Goal: Transaction & Acquisition: Book appointment/travel/reservation

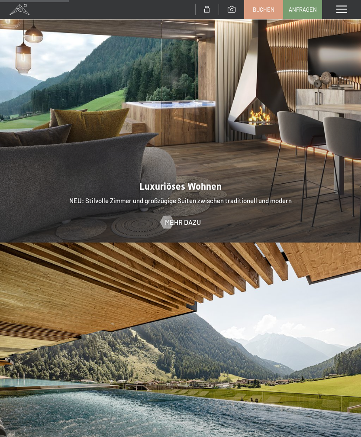
scroll to position [484, 0]
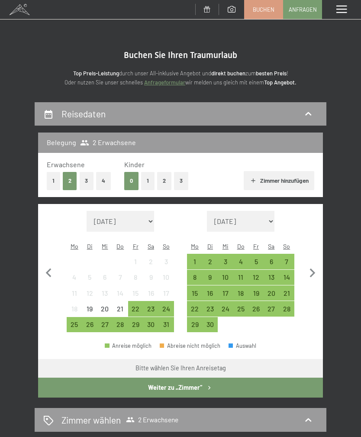
click at [147, 213] on select "August 2025 September 2025 Oktober 2025 November 2025 Dezember 2025 Januar 2026…" at bounding box center [121, 221] width 68 height 21
select select "2026-09-01"
select select "2026-10-01"
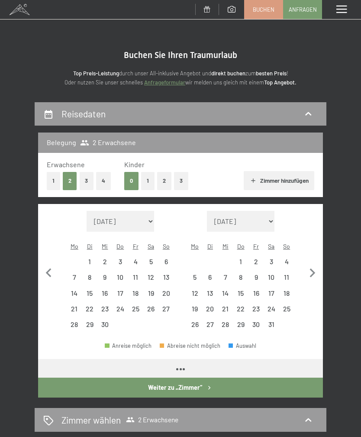
select select "2026-09-01"
select select "2026-10-01"
select select "2026-09-01"
select select "2026-10-01"
click at [168, 305] on div "27" at bounding box center [165, 311] width 13 height 13
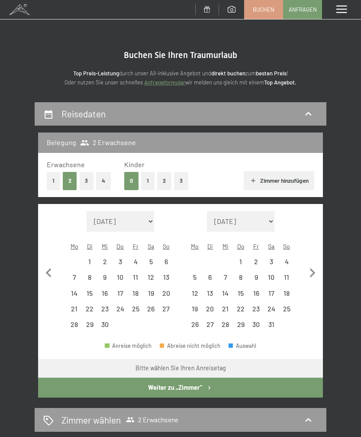
select select "2026-09-01"
select select "2026-10-01"
click at [289, 258] on div "4" at bounding box center [286, 264] width 13 height 13
select select "2026-09-01"
select select "2026-10-01"
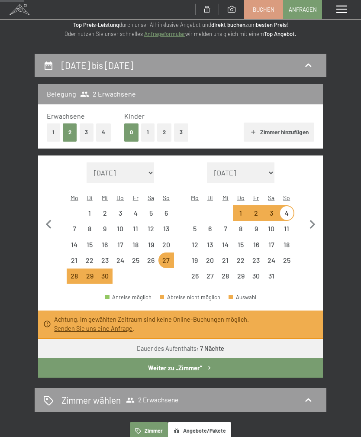
click at [222, 358] on button "Weiter zu „Zimmer“" at bounding box center [180, 368] width 285 height 20
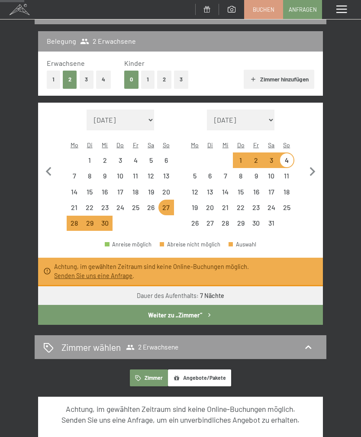
select select "[DATE]"
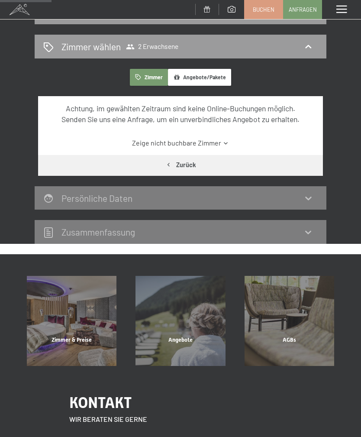
click at [223, 142] on icon at bounding box center [226, 143] width 6 height 6
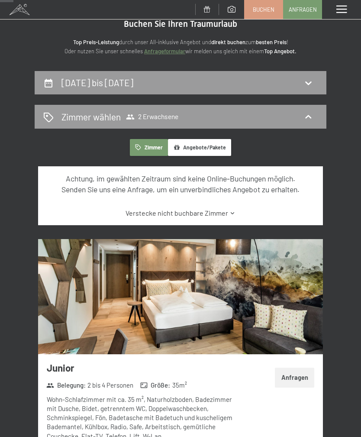
scroll to position [0, 0]
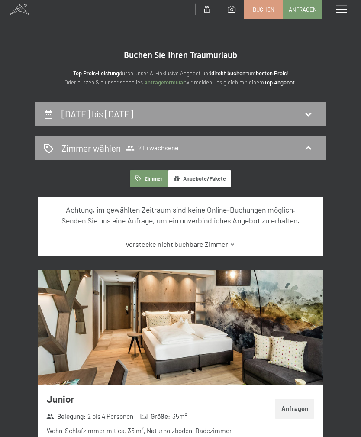
click at [301, 152] on div "Zimmer wählen 2 Erwachsene" at bounding box center [180, 148] width 274 height 13
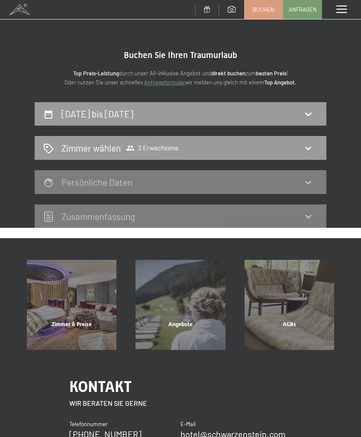
click at [316, 64] on div "Top Preis-Leistung durch unser All-inklusive Angebot und direkt buchen zum best…" at bounding box center [181, 73] width 292 height 27
click at [340, 11] on span at bounding box center [341, 10] width 10 height 8
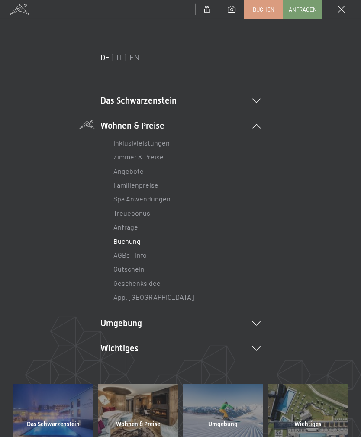
click at [153, 157] on link "Zimmer & Preise" at bounding box center [138, 156] width 50 height 8
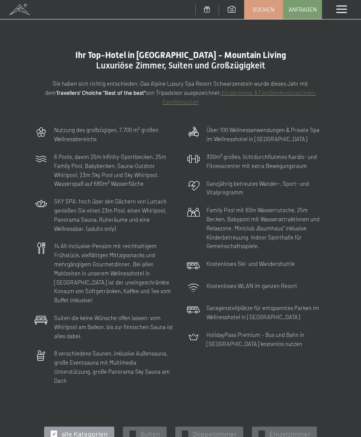
click at [337, 9] on span at bounding box center [341, 10] width 10 height 8
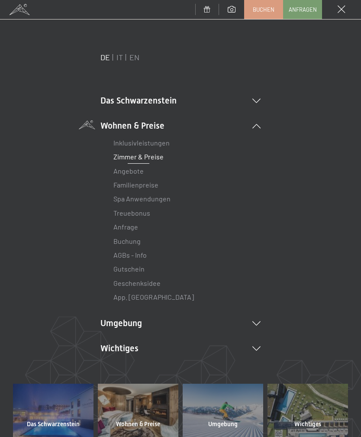
click at [154, 158] on link "Zimmer & Preise" at bounding box center [138, 156] width 50 height 8
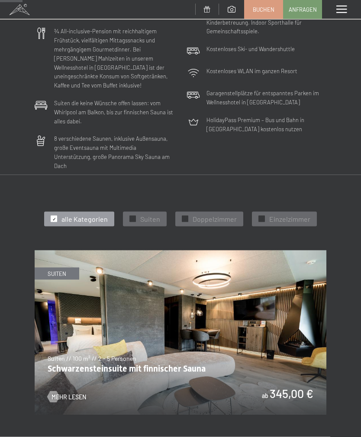
scroll to position [239, 0]
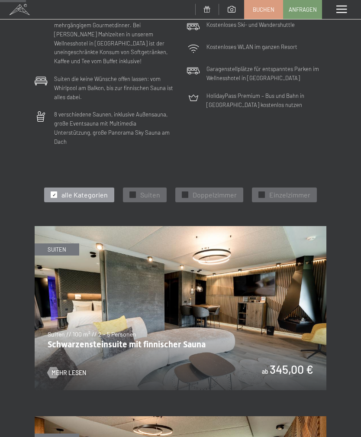
click at [151, 190] on span "Suiten" at bounding box center [150, 195] width 20 height 10
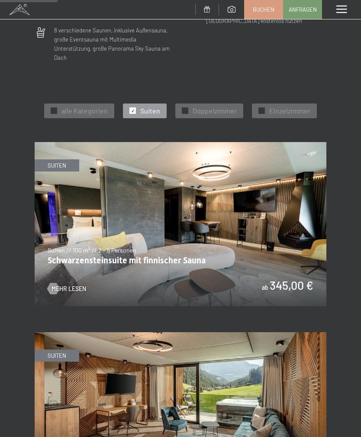
scroll to position [322, 0]
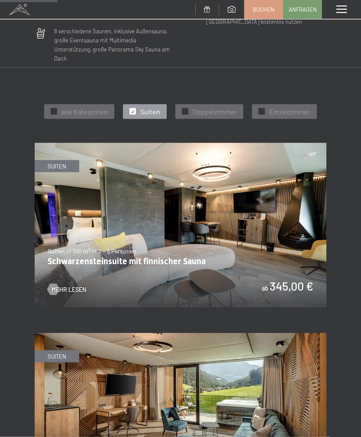
click at [136, 104] on div "✓ Suiten" at bounding box center [145, 111] width 44 height 15
click at [62, 104] on div "✓ alle Kategorien" at bounding box center [79, 111] width 70 height 15
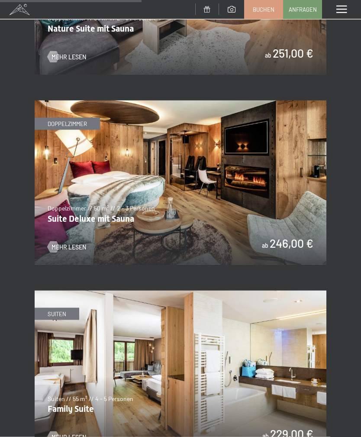
scroll to position [1316, 0]
click at [76, 242] on span "Mehr Lesen" at bounding box center [69, 246] width 35 height 9
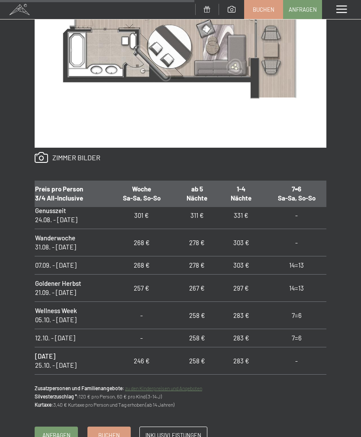
scroll to position [34, 6]
click at [143, 283] on td "257 €" at bounding box center [141, 287] width 66 height 27
click at [117, 433] on span "Buchen" at bounding box center [109, 435] width 22 height 8
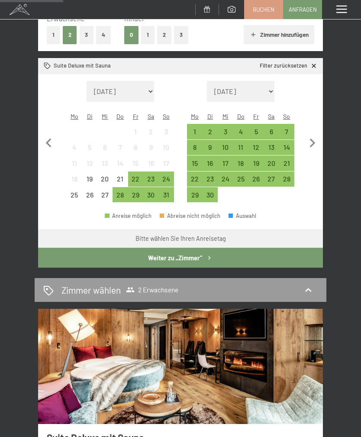
scroll to position [129, 0]
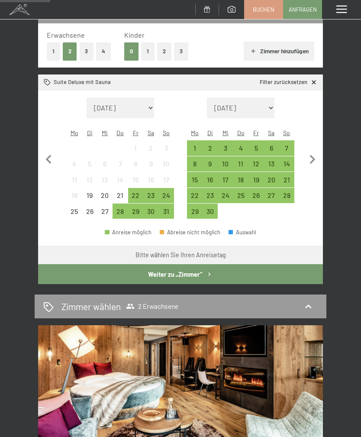
click at [147, 100] on select "August 2025 September 2025 Oktober 2025 November 2025 Dezember 2025 Januar 2026…" at bounding box center [121, 107] width 68 height 21
select select "2026-10-01"
select select "2026-11-01"
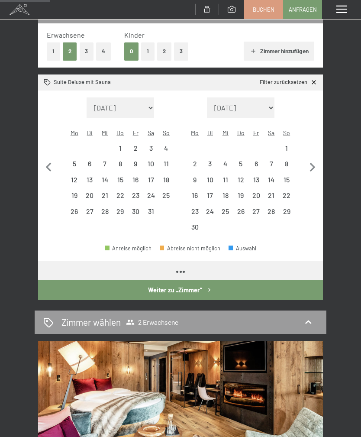
select select "2026-10-01"
select select "2026-11-01"
click at [149, 101] on select "August 2025 September 2025 Oktober 2025 November 2025 Dezember 2025 Januar 2026…" at bounding box center [121, 107] width 68 height 21
select select "2026-09-01"
select select "2026-10-01"
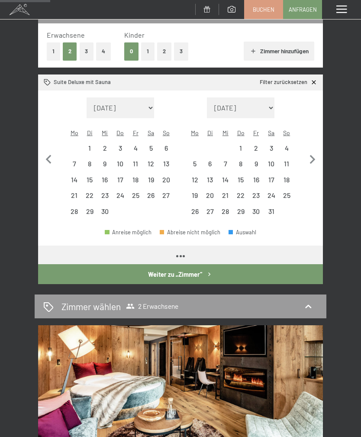
select select "2026-09-01"
select select "2026-10-01"
click at [168, 192] on div "27" at bounding box center [165, 198] width 13 height 13
select select "2026-09-01"
select select "2026-10-01"
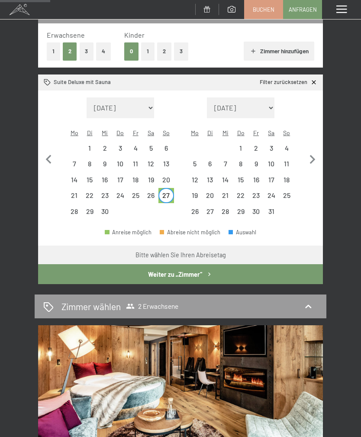
click at [288, 145] on div "4" at bounding box center [286, 151] width 13 height 13
select select "2026-09-01"
select select "2026-10-01"
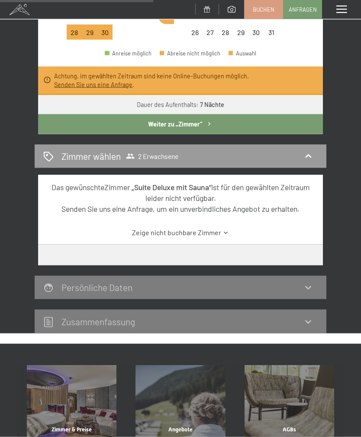
scroll to position [317, 0]
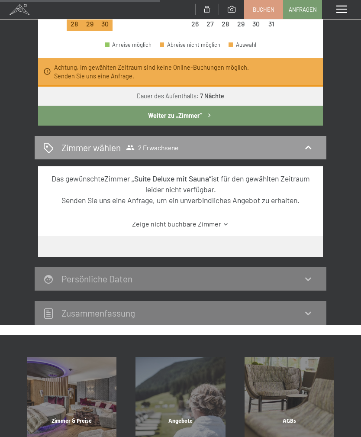
click at [227, 221] on icon at bounding box center [226, 224] width 6 height 6
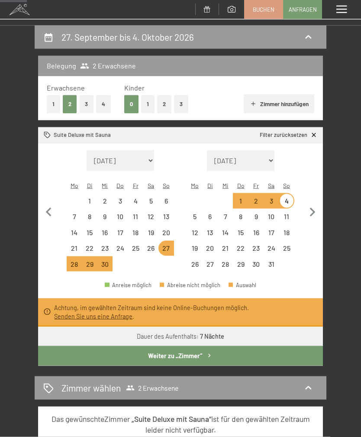
scroll to position [77, 0]
click at [153, 244] on div "26" at bounding box center [150, 250] width 13 height 13
select select "2026-09-01"
select select "2026-10-01"
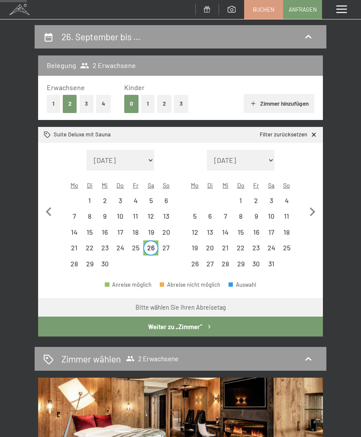
click at [275, 197] on div "3" at bounding box center [271, 203] width 13 height 13
select select "2026-09-01"
select select "2026-10-01"
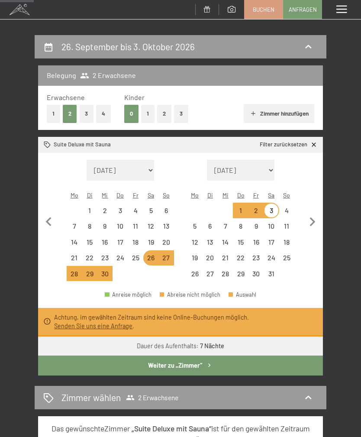
scroll to position [66, 0]
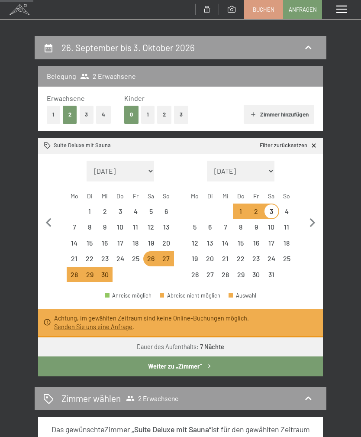
click at [171, 255] on div "27" at bounding box center [165, 261] width 13 height 13
select select "2026-09-01"
select select "2026-10-01"
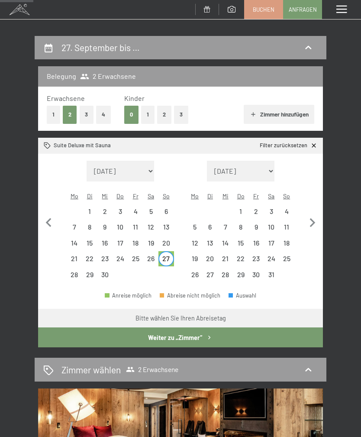
click at [291, 208] on div "4" at bounding box center [286, 214] width 13 height 13
select select "2026-09-01"
select select "2026-10-01"
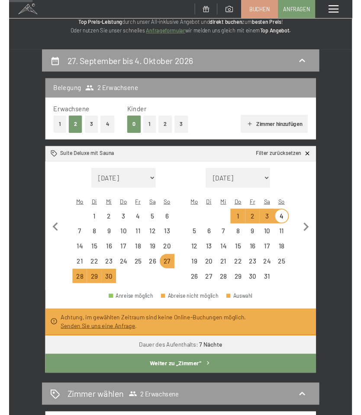
scroll to position [0, 0]
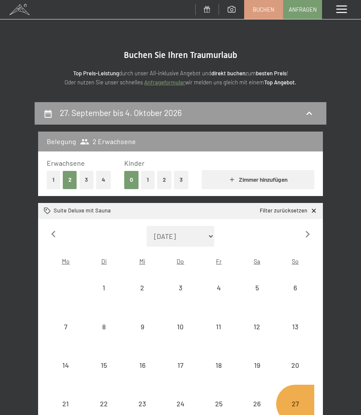
select select "2026-09-01"
